Goal: Information Seeking & Learning: Learn about a topic

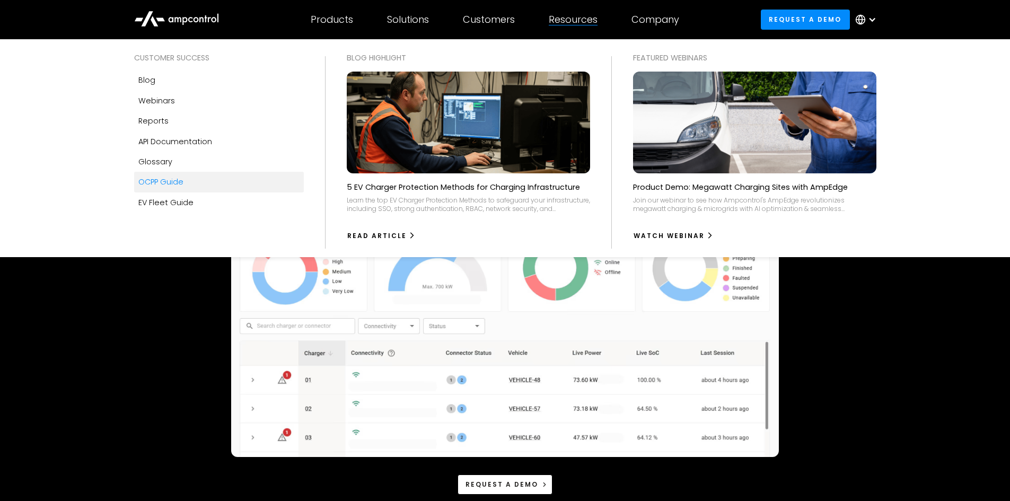
click at [170, 184] on div "OCPP Guide" at bounding box center [160, 182] width 45 height 12
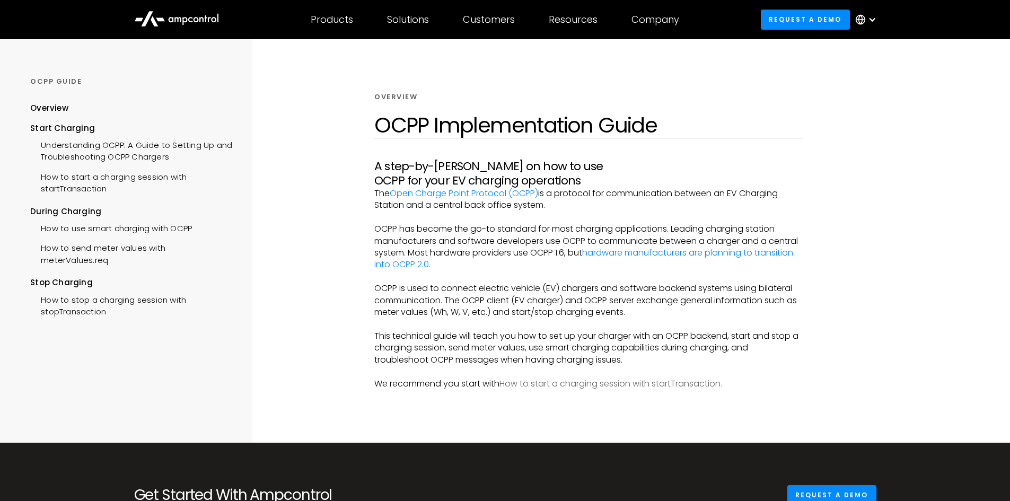
click at [658, 377] on link "How to start a charging session with startTransaction." at bounding box center [610, 383] width 223 height 12
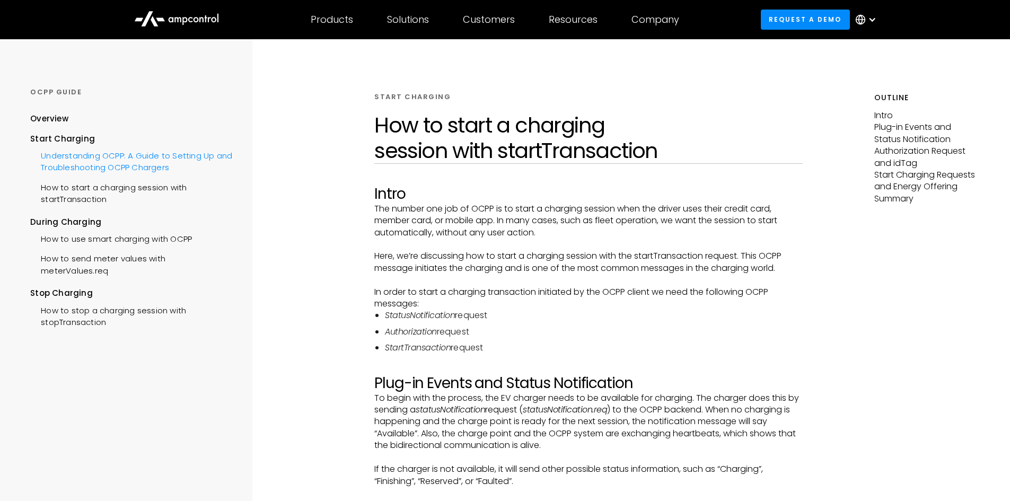
click at [76, 156] on div "Understanding OCPP: A Guide to Setting Up and Troubleshooting OCPP Chargers" at bounding box center [131, 161] width 202 height 32
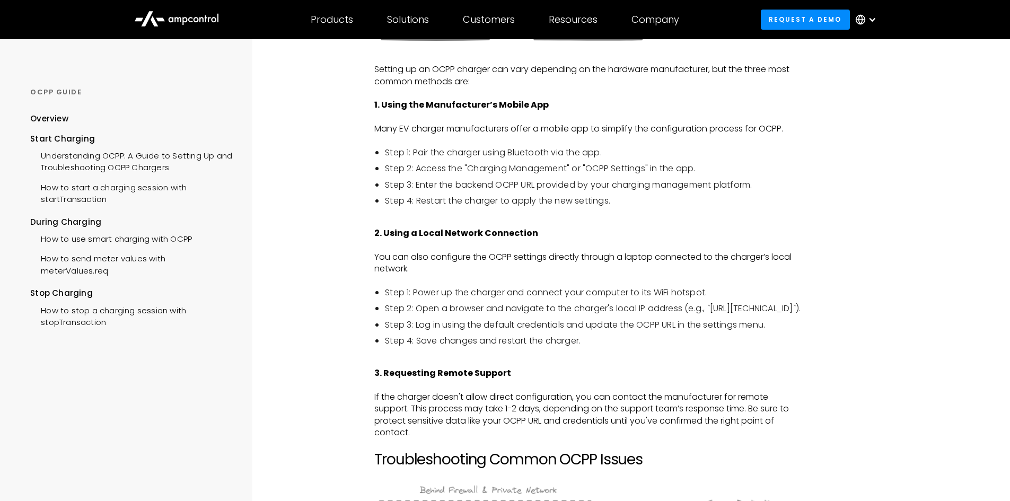
scroll to position [848, 0]
